Goal: Task Accomplishment & Management: Manage account settings

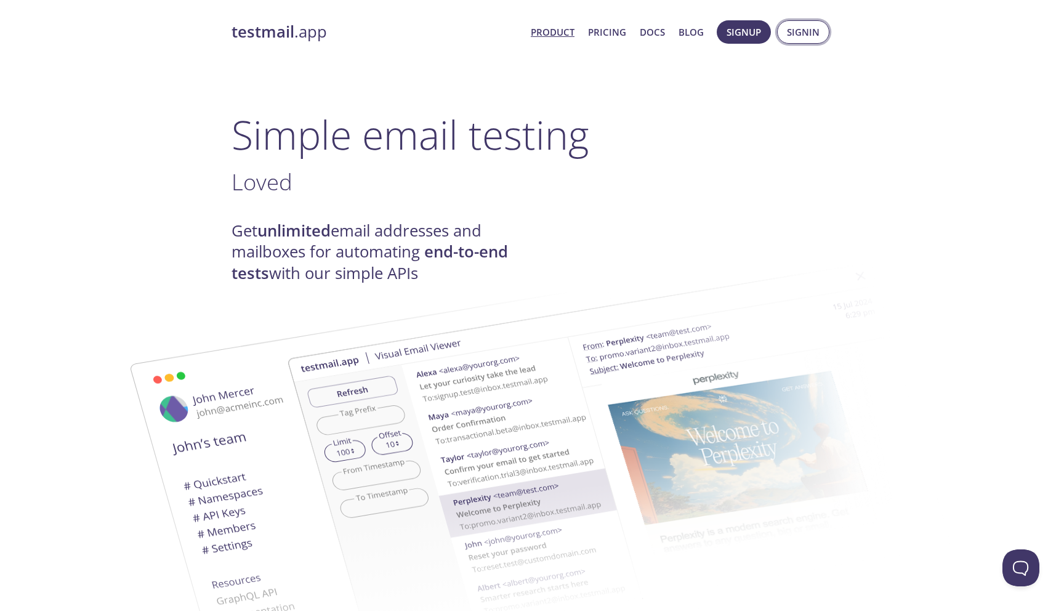
click at [800, 32] on span "Signin" at bounding box center [803, 32] width 33 height 16
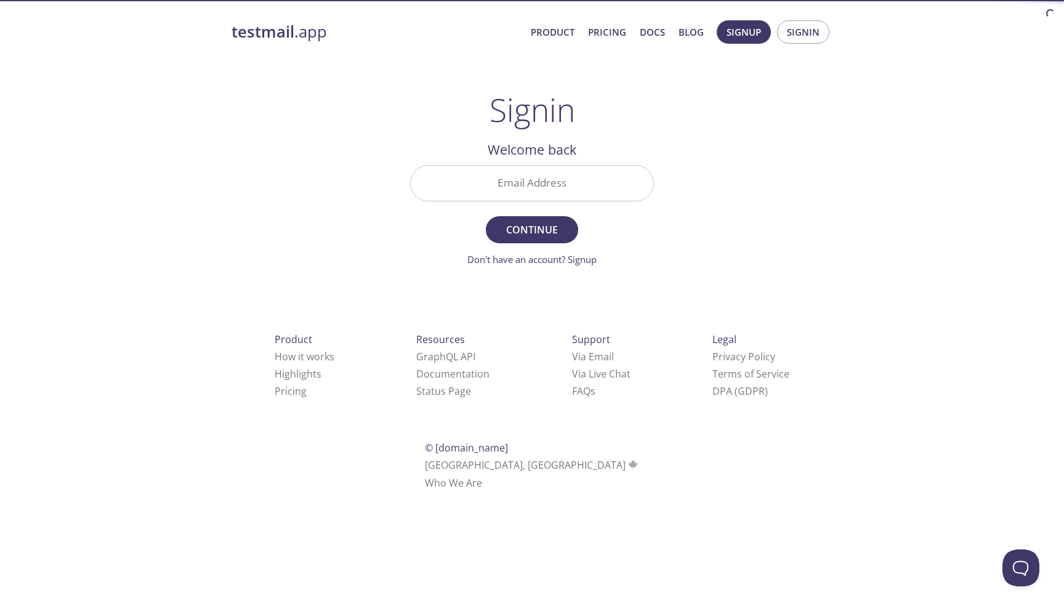
click at [492, 185] on input "Email Address" at bounding box center [532, 183] width 243 height 35
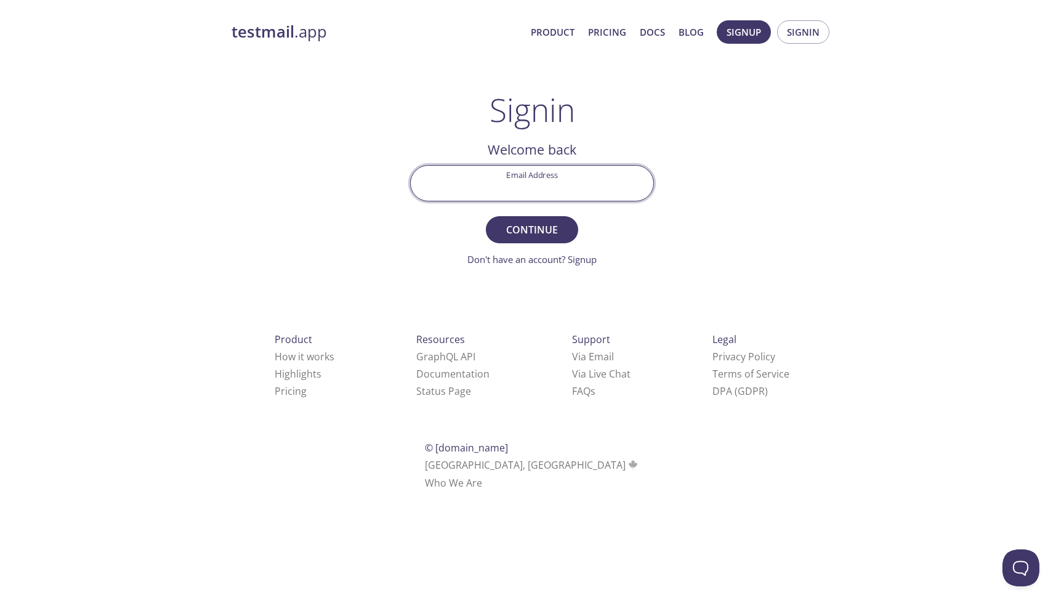
type input "[EMAIL_ADDRESS][DOMAIN_NAME]"
click at [535, 226] on span "Continue" at bounding box center [531, 229] width 65 height 17
click at [492, 173] on input "Signin Security Code" at bounding box center [532, 183] width 243 height 35
paste input "74WNAEQ"
type input "74WNAEQ"
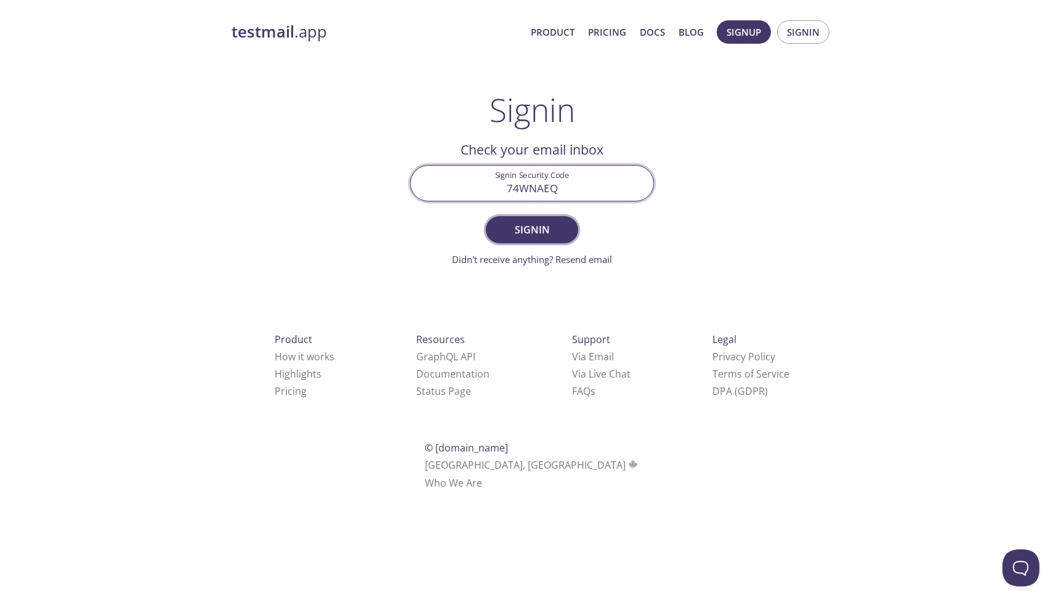
click at [526, 231] on span "Signin" at bounding box center [531, 229] width 65 height 17
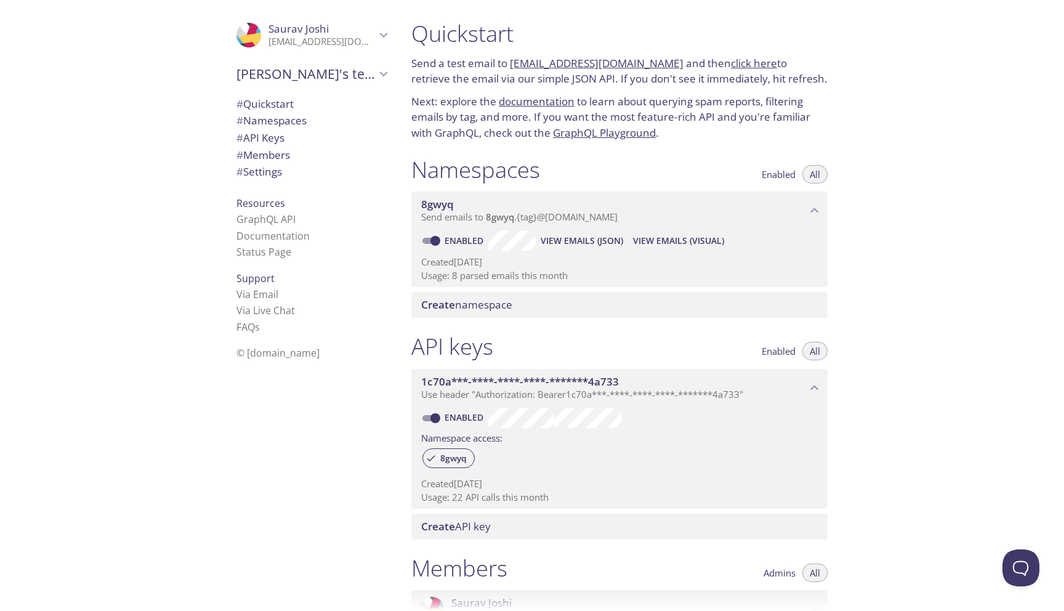
click at [588, 242] on span "View Emails (JSON)" at bounding box center [581, 240] width 82 height 15
